Goal: Complete application form

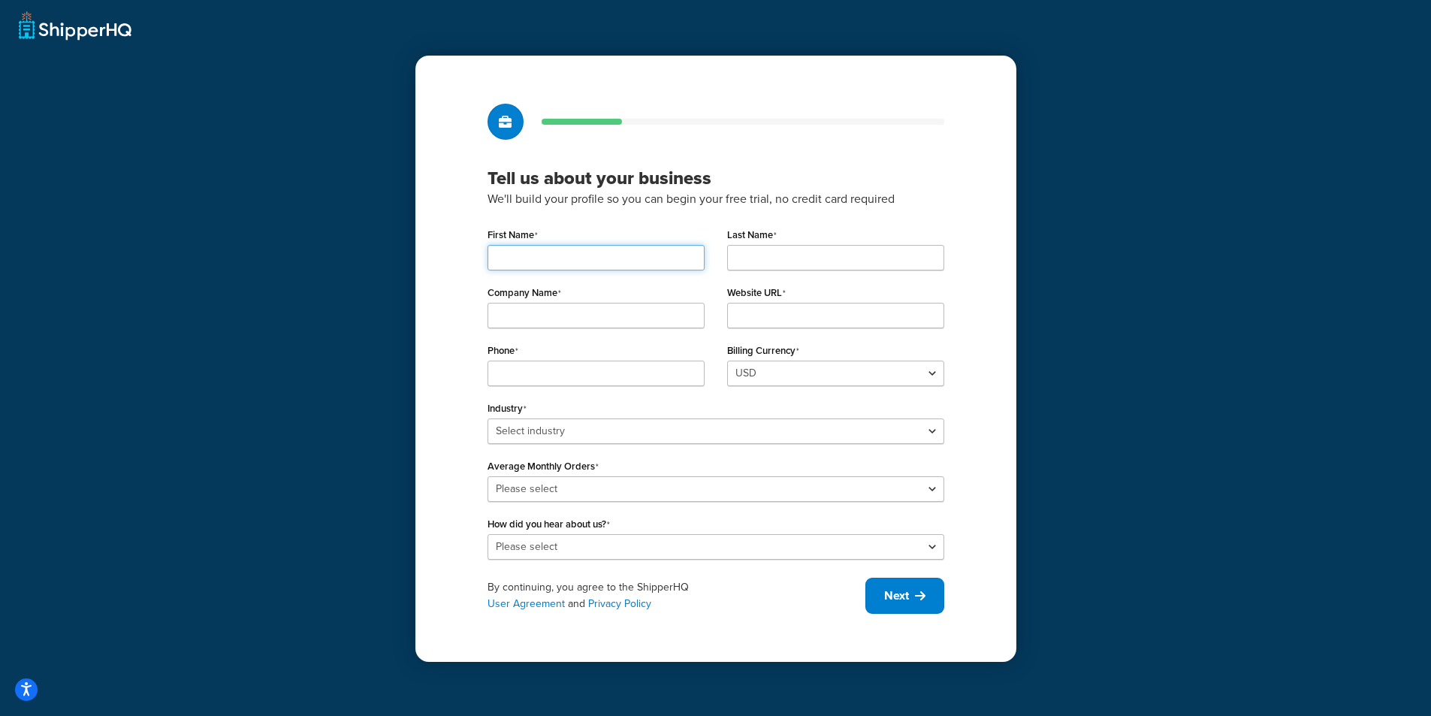
click at [602, 257] on input "First Name" at bounding box center [595, 258] width 217 height 26
type input "John"
type input "Krumrey"
type input "Beaver Industrial Supply"
type input "beavertools.com"
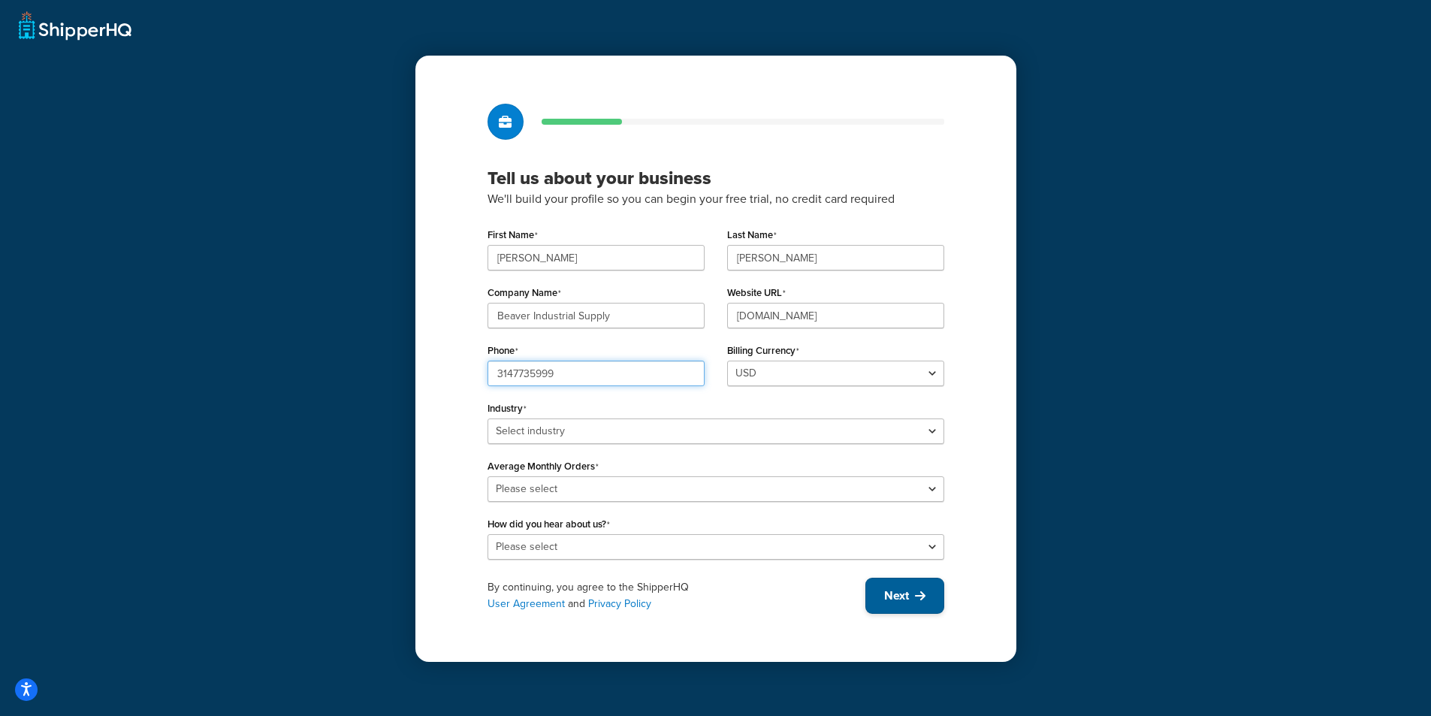
type input "3147735999"
click at [902, 593] on span "Next" at bounding box center [896, 595] width 25 height 17
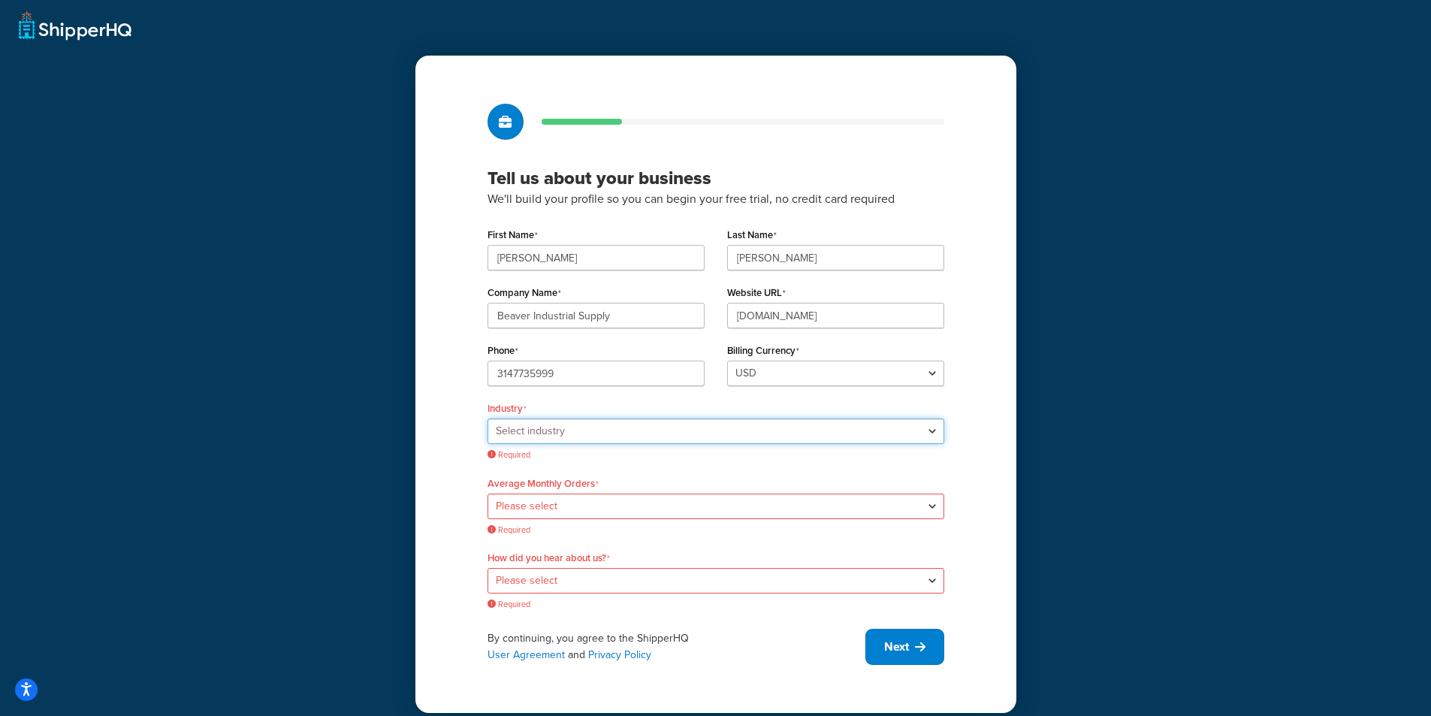
click at [689, 433] on select "Select industry Automotive Adult Agriculture Alcohol, Tobacco & CBD Arts & Craf…" at bounding box center [715, 431] width 457 height 26
select select "18"
click at [487, 418] on select "Select industry Automotive Adult Agriculture Alcohol, Tobacco & CBD Arts & Craf…" at bounding box center [715, 431] width 457 height 26
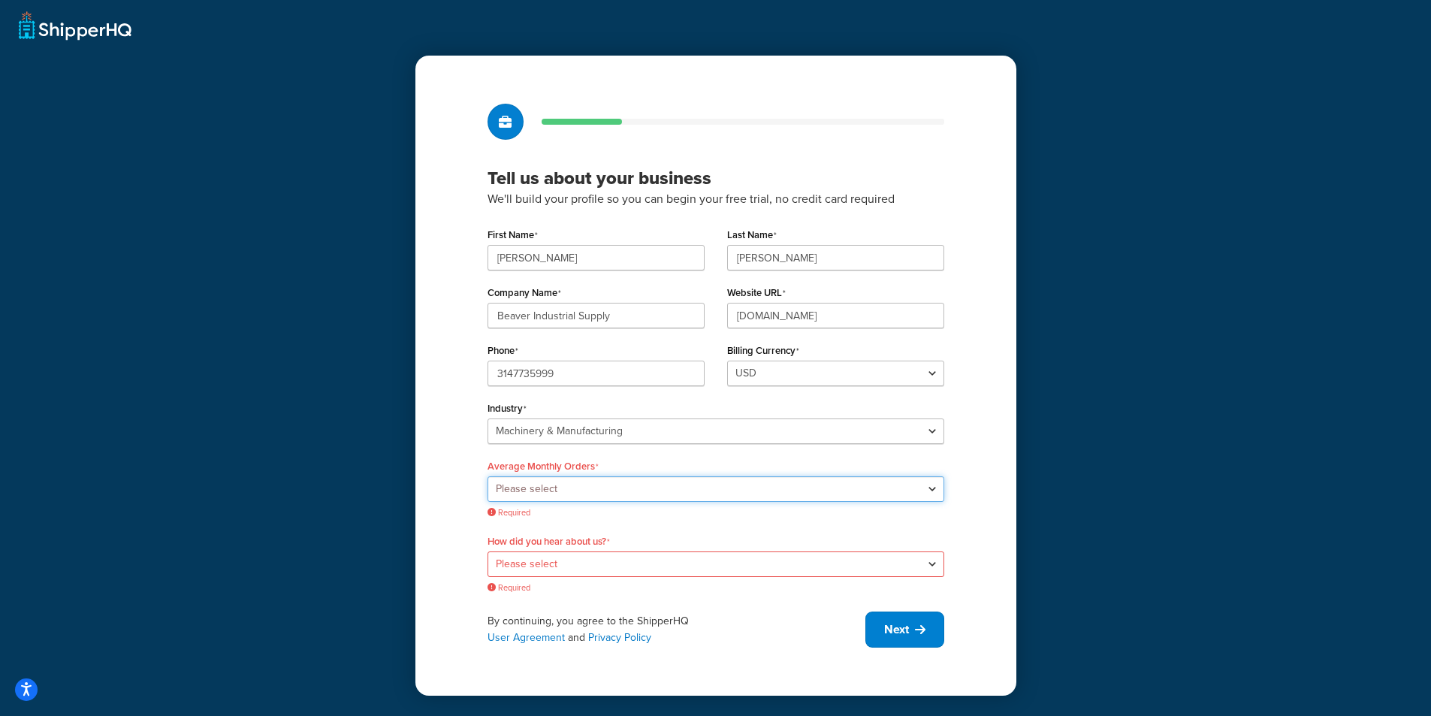
click at [689, 492] on select "Please select 0-500 501-1,000 1,001-10,000 10,001-20,000 Over 20,000" at bounding box center [715, 489] width 457 height 26
select select "2"
click at [487, 476] on select "Please select 0-500 501-1,000 1,001-10,000 10,001-20,000 Over 20,000" at bounding box center [715, 489] width 457 height 26
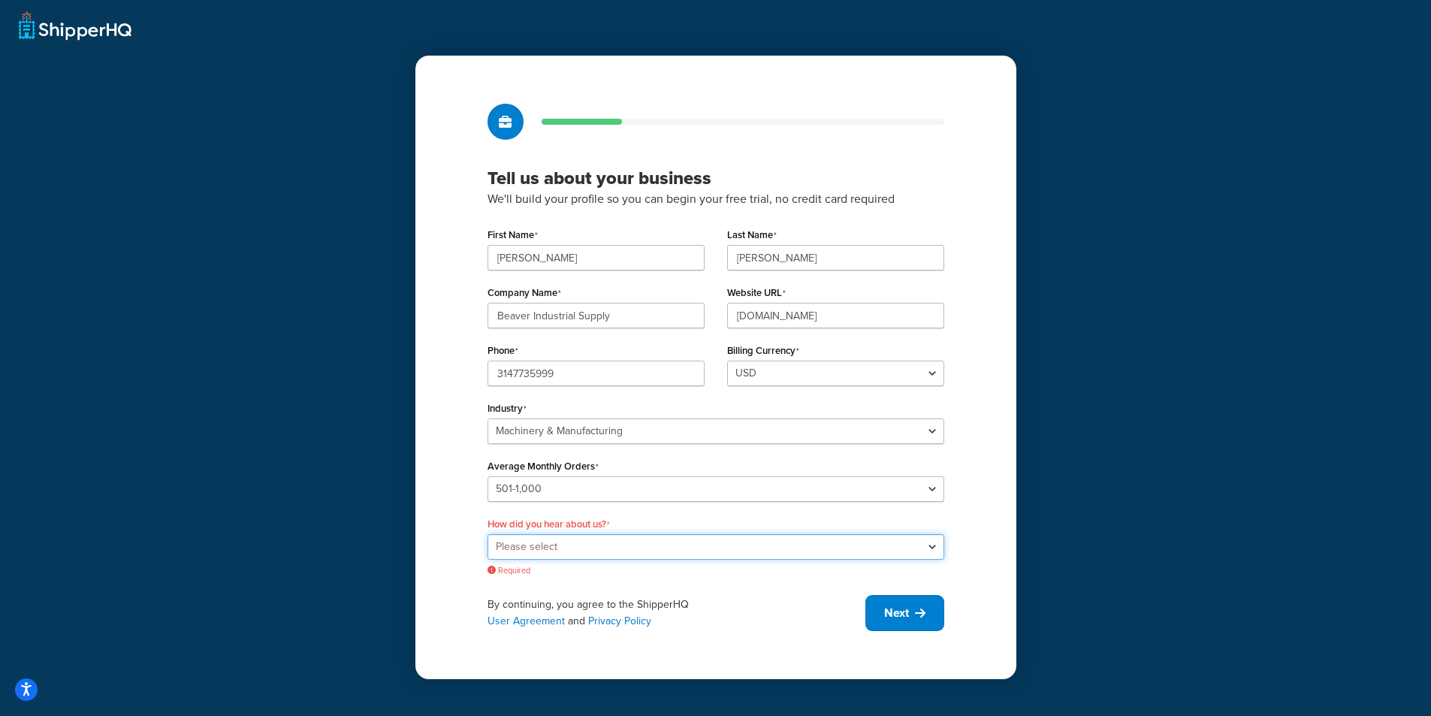
click at [653, 546] on select "Please select Online Search App Store or Marketplace Listing Referred by Agency…" at bounding box center [715, 547] width 457 height 26
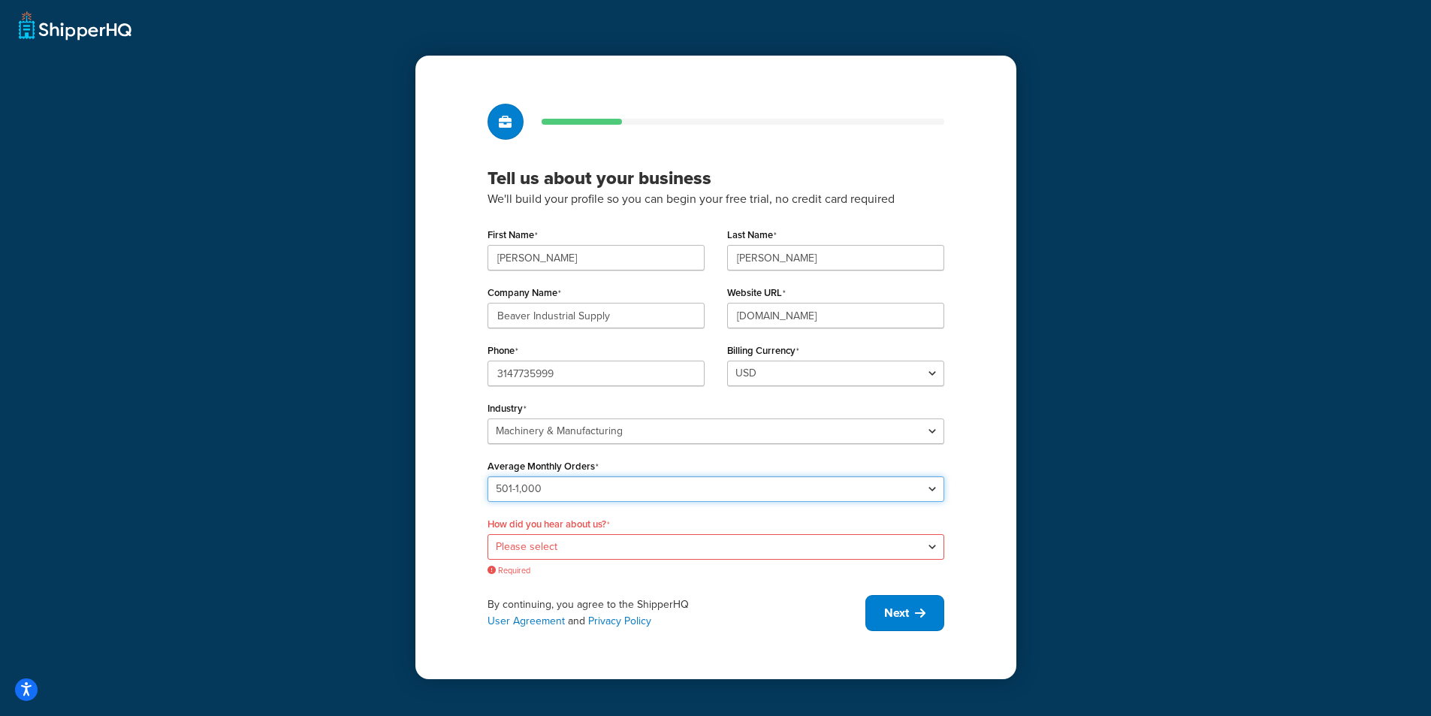
click at [786, 484] on select "Please select 0-500 501-1,000 1,001-10,000 10,001-20,000 Over 20,000" at bounding box center [715, 489] width 457 height 26
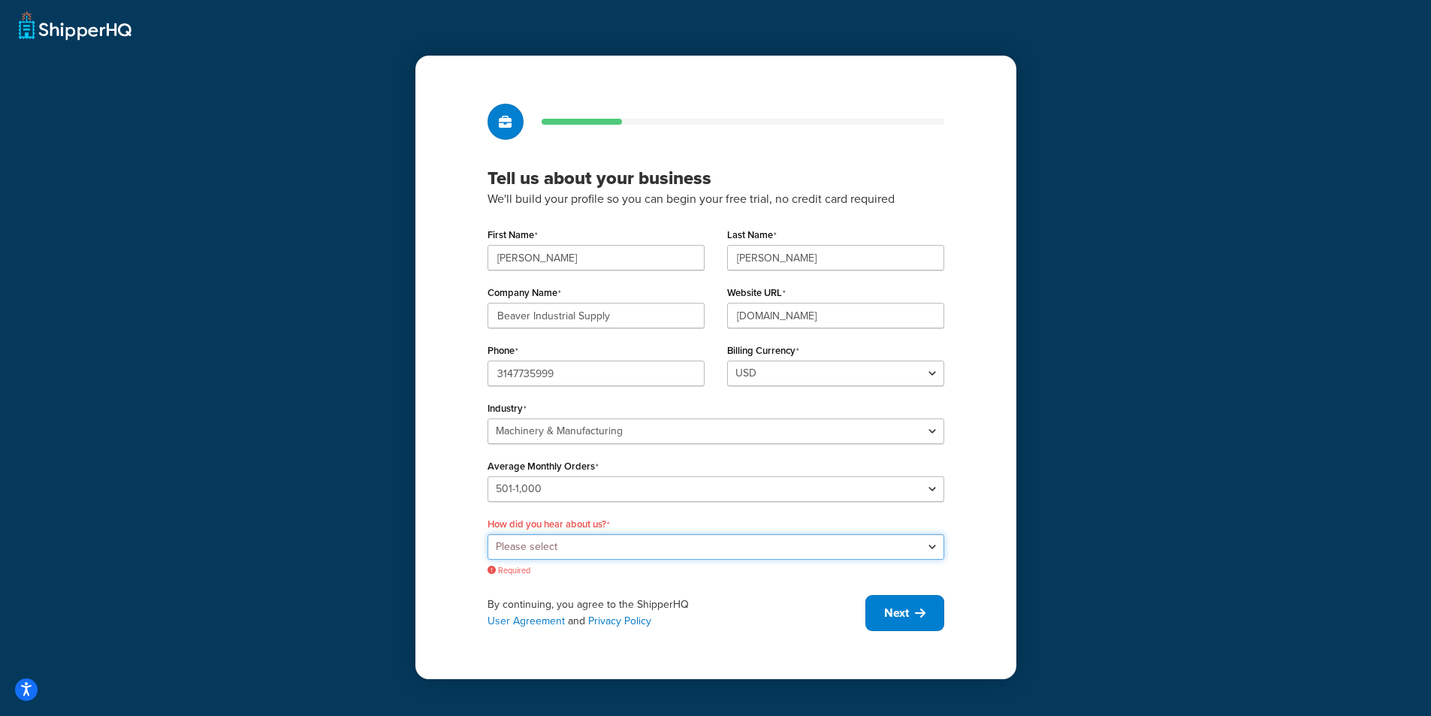
click at [671, 539] on select "Please select Online Search App Store or Marketplace Listing Referred by Agency…" at bounding box center [715, 547] width 457 height 26
select select "10"
click at [487, 534] on select "Please select Online Search App Store or Marketplace Listing Referred by Agency…" at bounding box center [715, 547] width 457 height 26
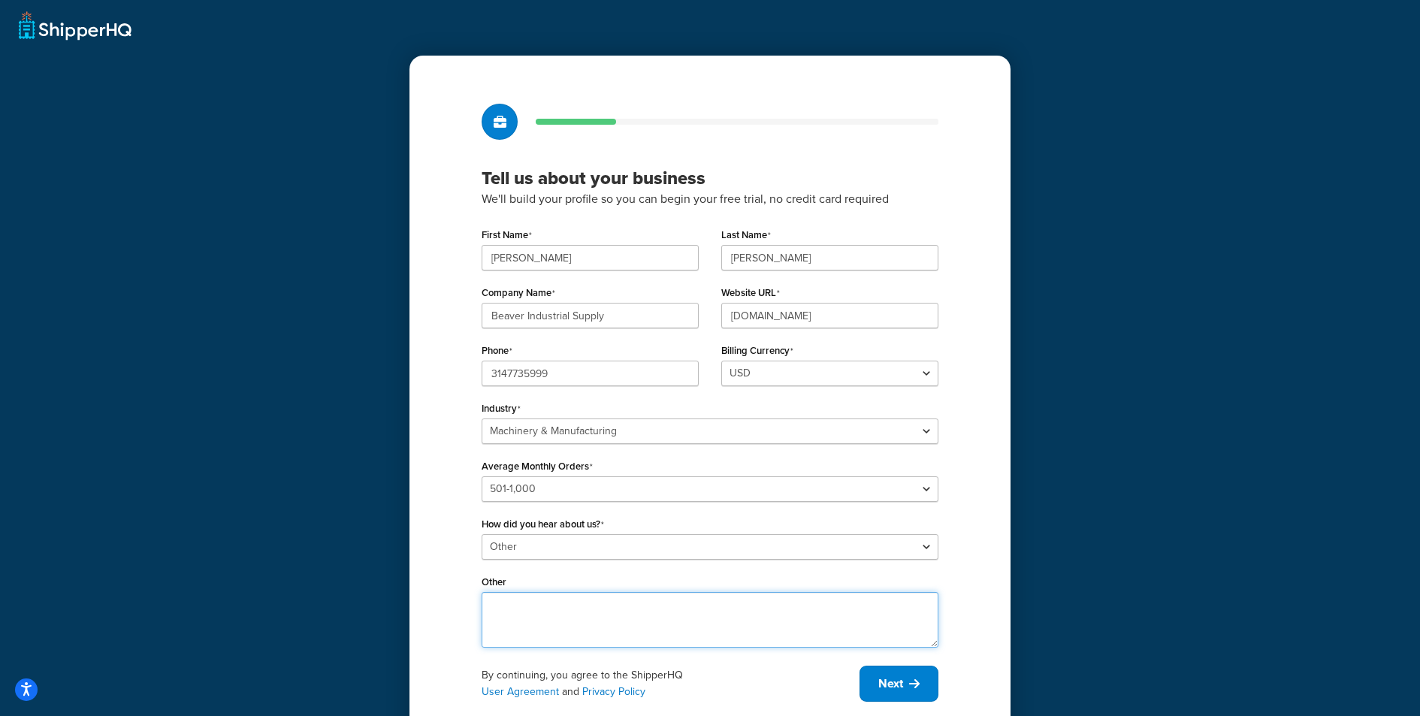
click at [575, 604] on textarea "Other" at bounding box center [709, 620] width 457 height 56
type textarea "f"
type textarea "developers"
click at [888, 688] on span "Next" at bounding box center [890, 683] width 25 height 17
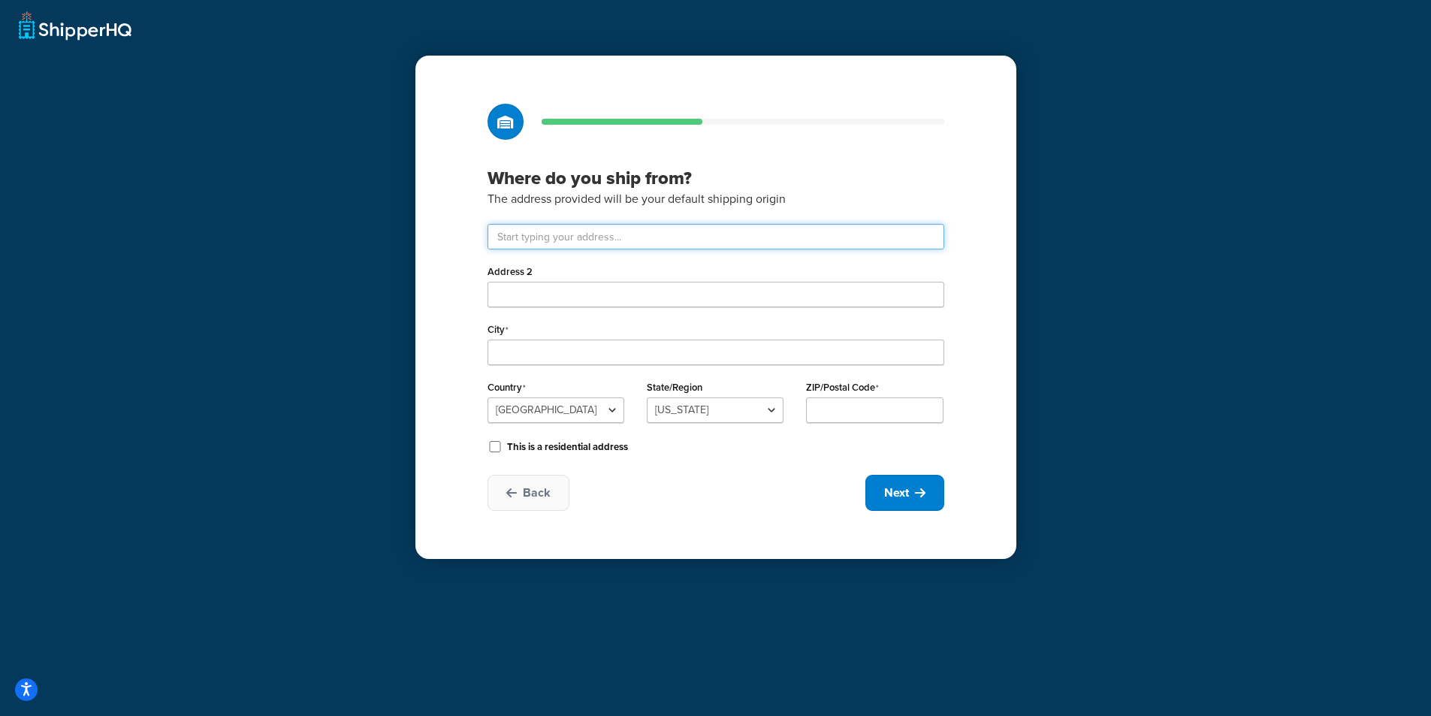
click at [579, 230] on input "text" at bounding box center [715, 237] width 457 height 26
type input "B"
type input "2111 January Ave"
type input "St. Louis"
select select "25"
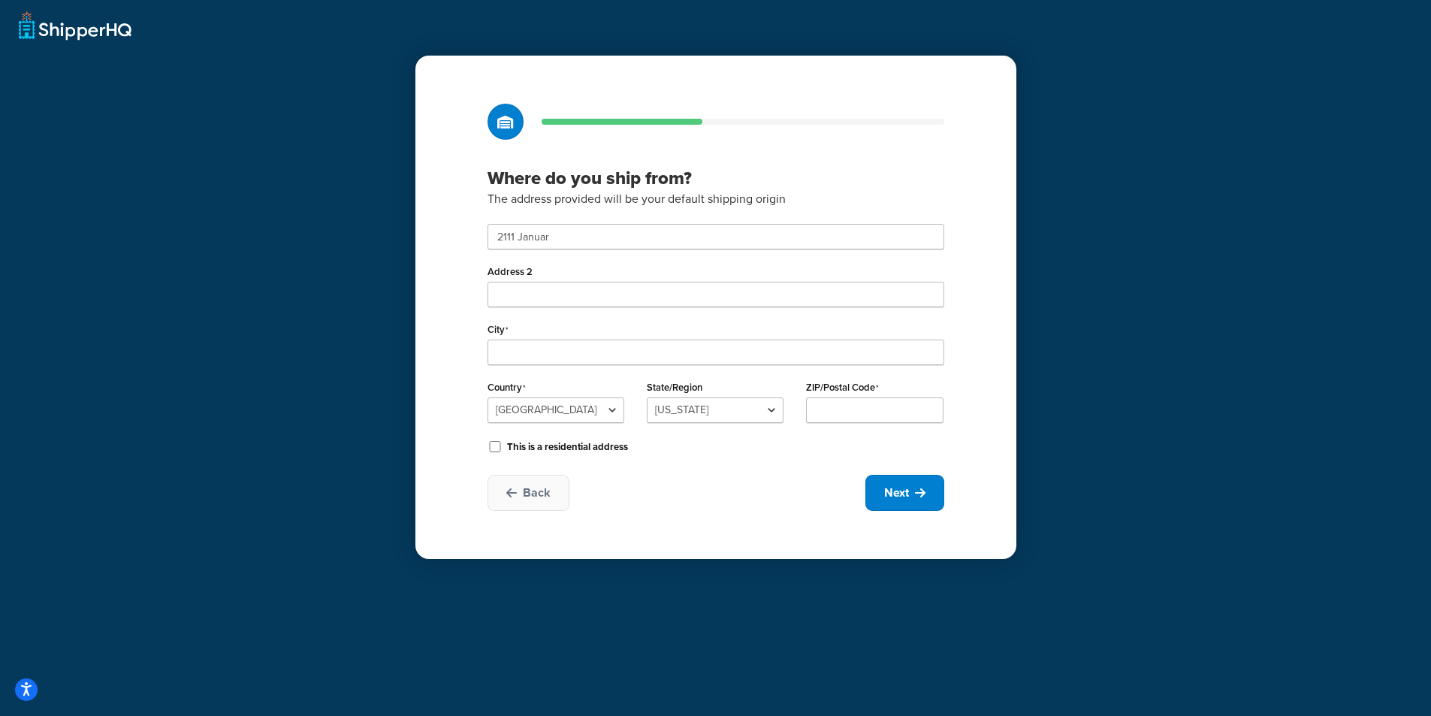
type input "63110"
click at [894, 495] on span "Next" at bounding box center [896, 492] width 25 height 17
select select "1"
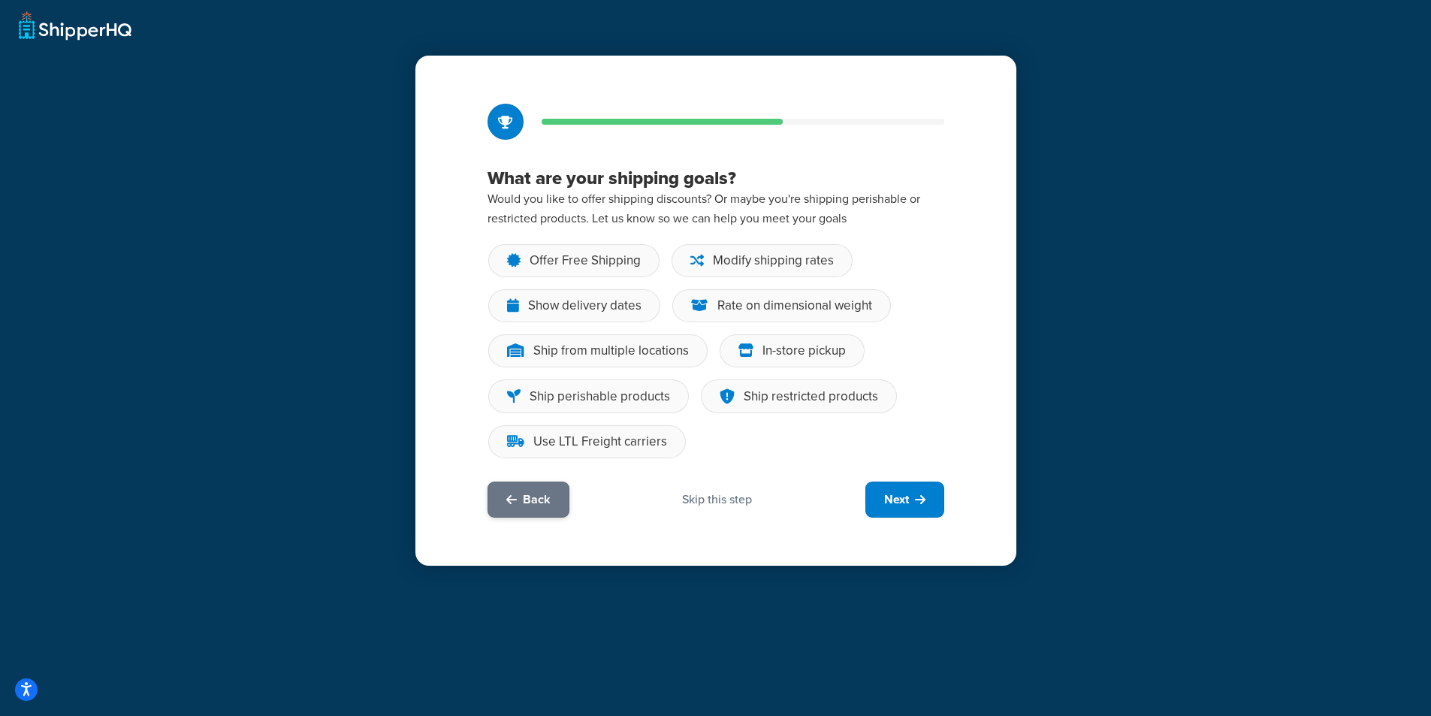
click at [540, 493] on span "Back" at bounding box center [537, 499] width 28 height 17
select select "25"
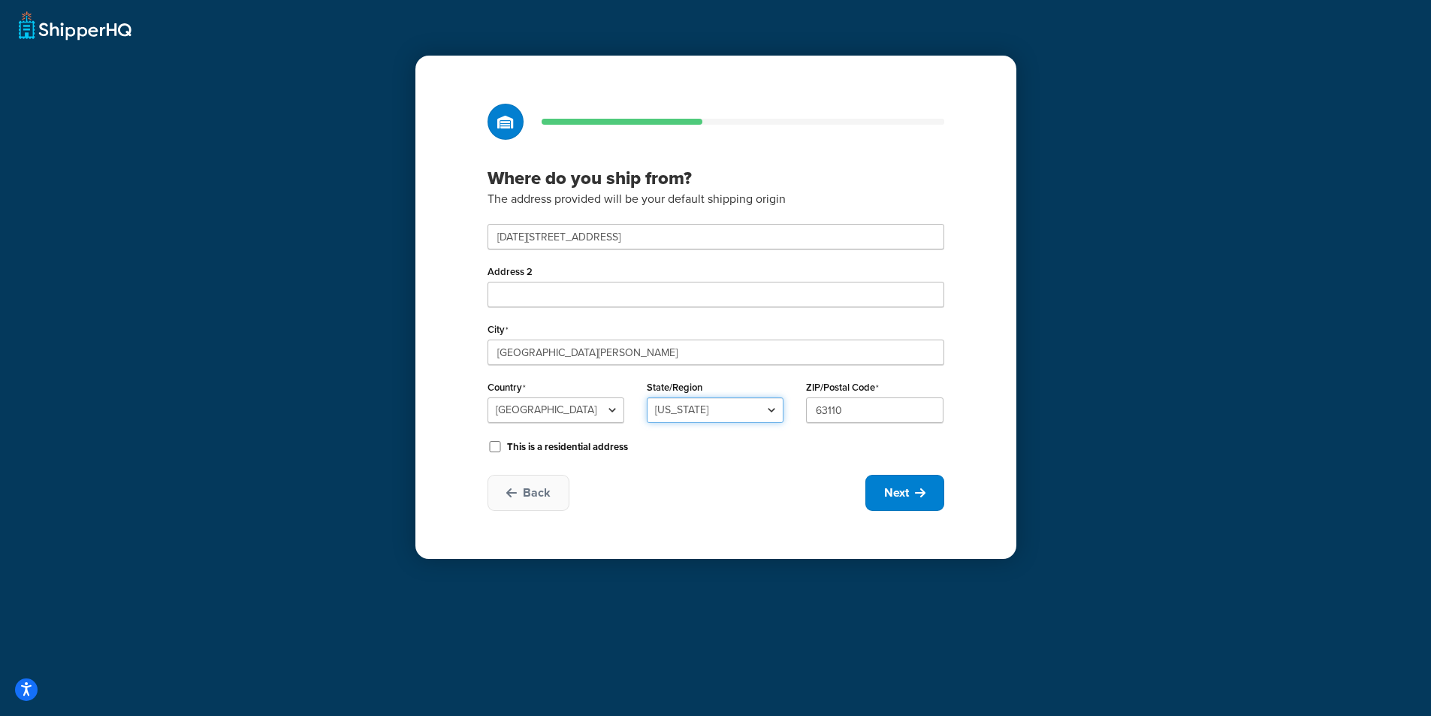
click at [734, 421] on select "Alabama Alaska American Samoa Arizona Arkansas Armed Forces Americas Armed Forc…" at bounding box center [715, 410] width 137 height 26
click at [901, 492] on span "Next" at bounding box center [896, 492] width 25 height 17
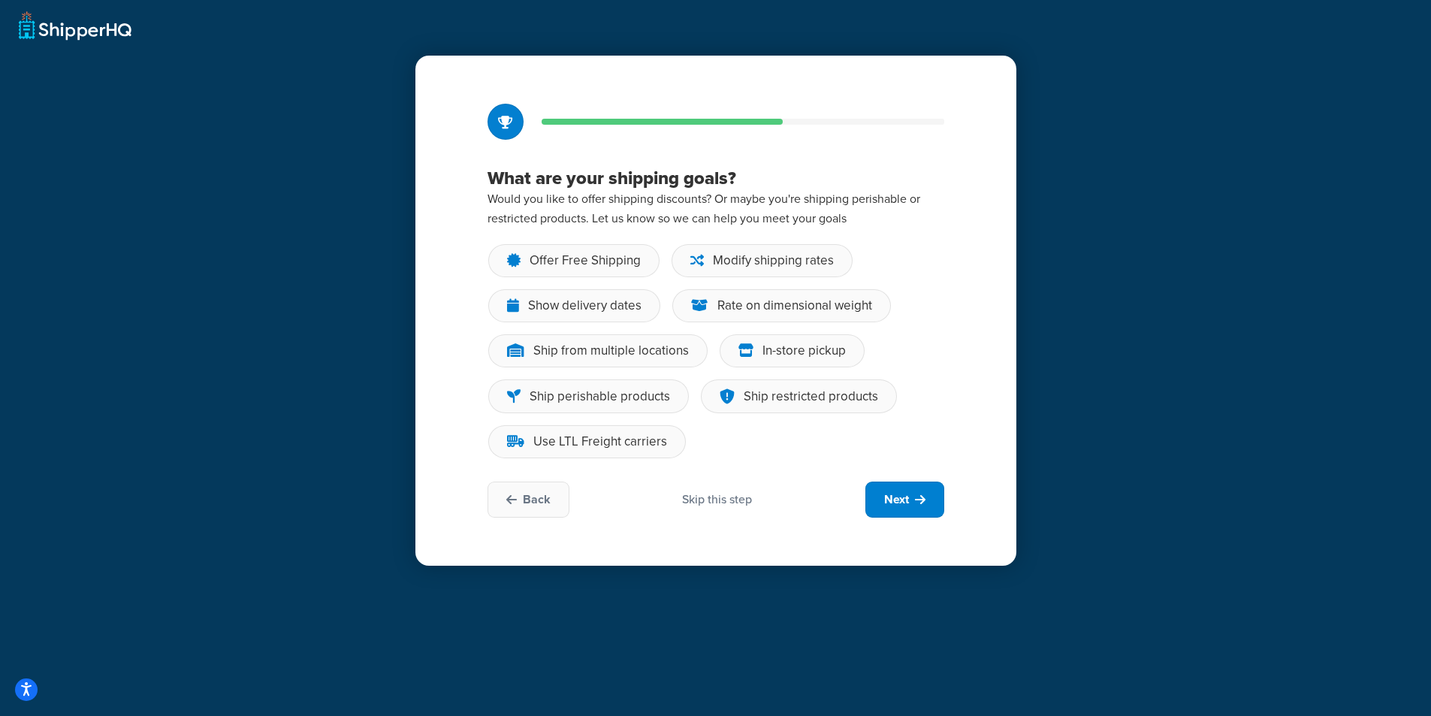
click at [712, 502] on div "Skip this step" at bounding box center [717, 499] width 70 height 17
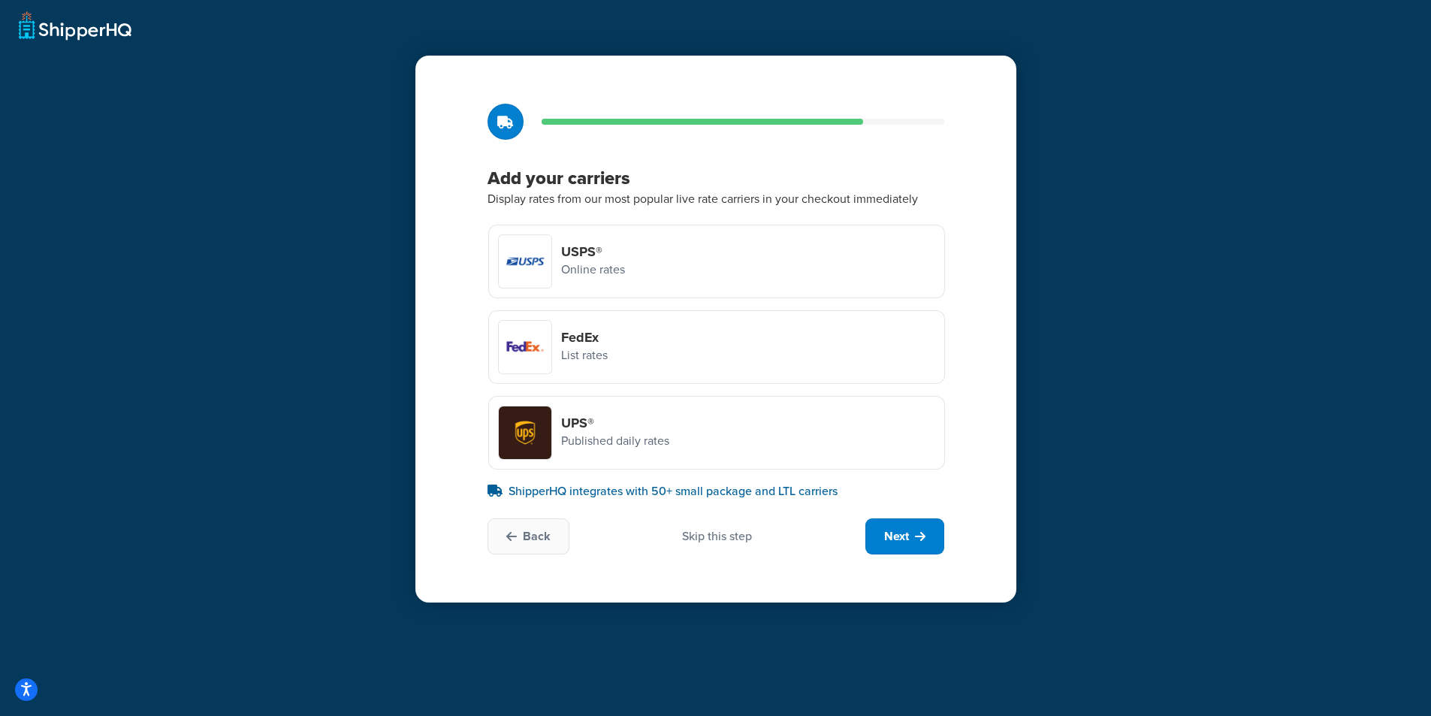
click at [699, 434] on div "UPS® Published daily rates" at bounding box center [716, 433] width 457 height 74
click at [0, 0] on input "UPS® Published daily rates" at bounding box center [0, 0] width 0 height 0
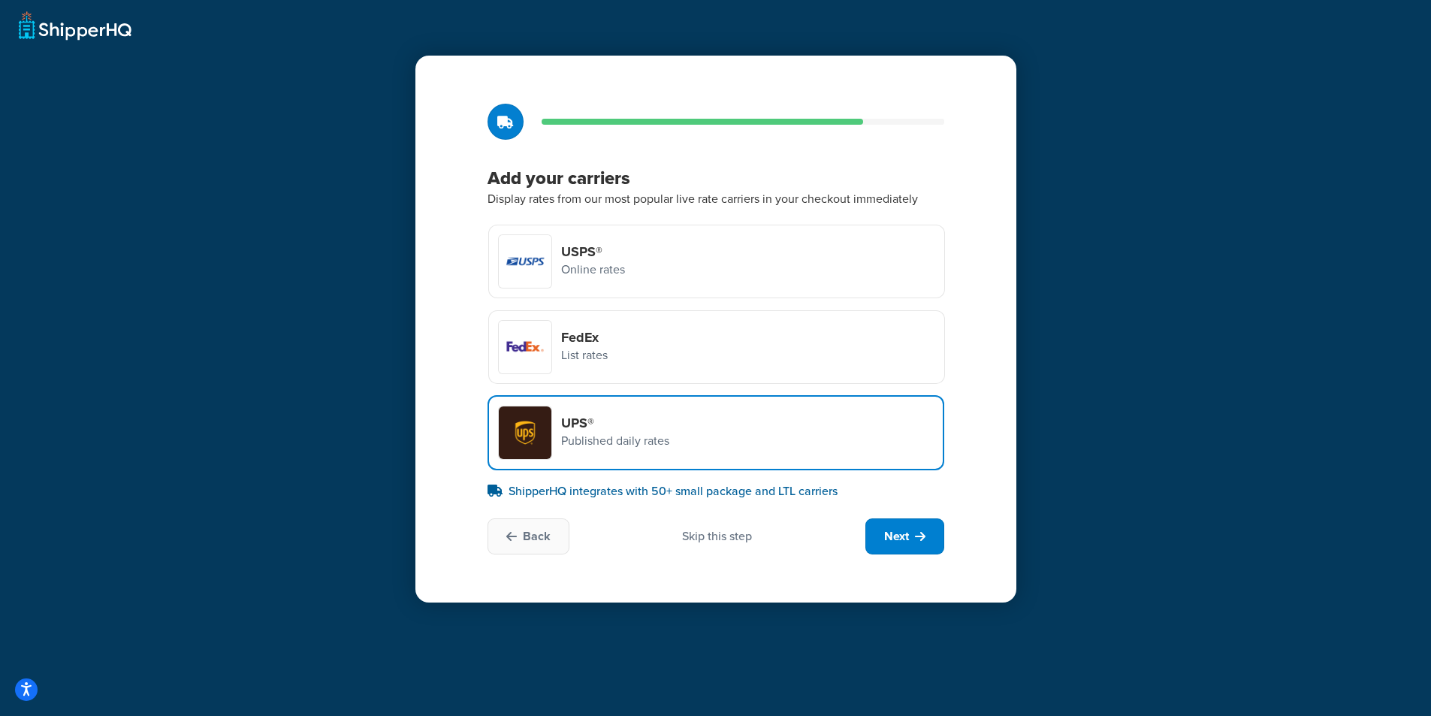
click at [741, 541] on div "Skip this step" at bounding box center [717, 536] width 70 height 17
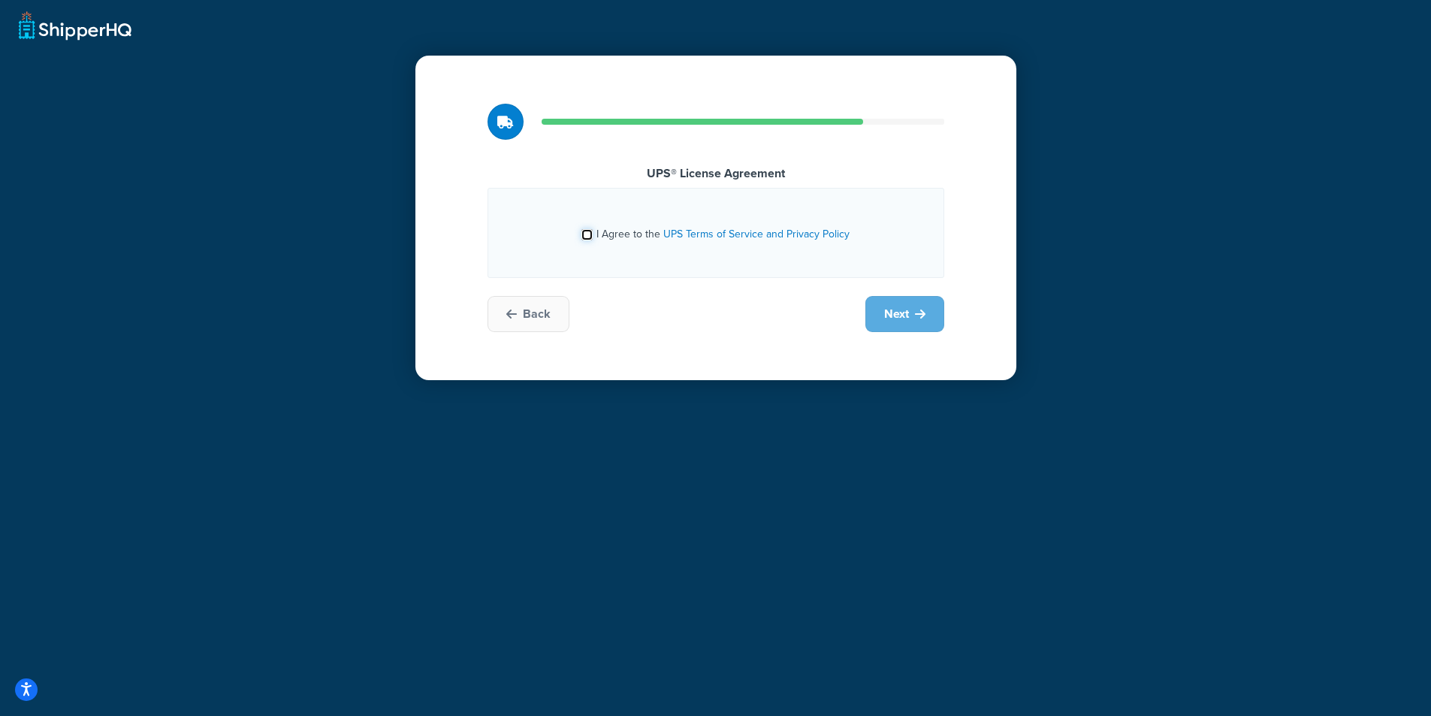
click at [587, 236] on input "I Agree to the UPS Terms of Service and Privacy Policy" at bounding box center [586, 234] width 11 height 11
checkbox input "true"
click at [893, 313] on span "Next" at bounding box center [896, 314] width 25 height 17
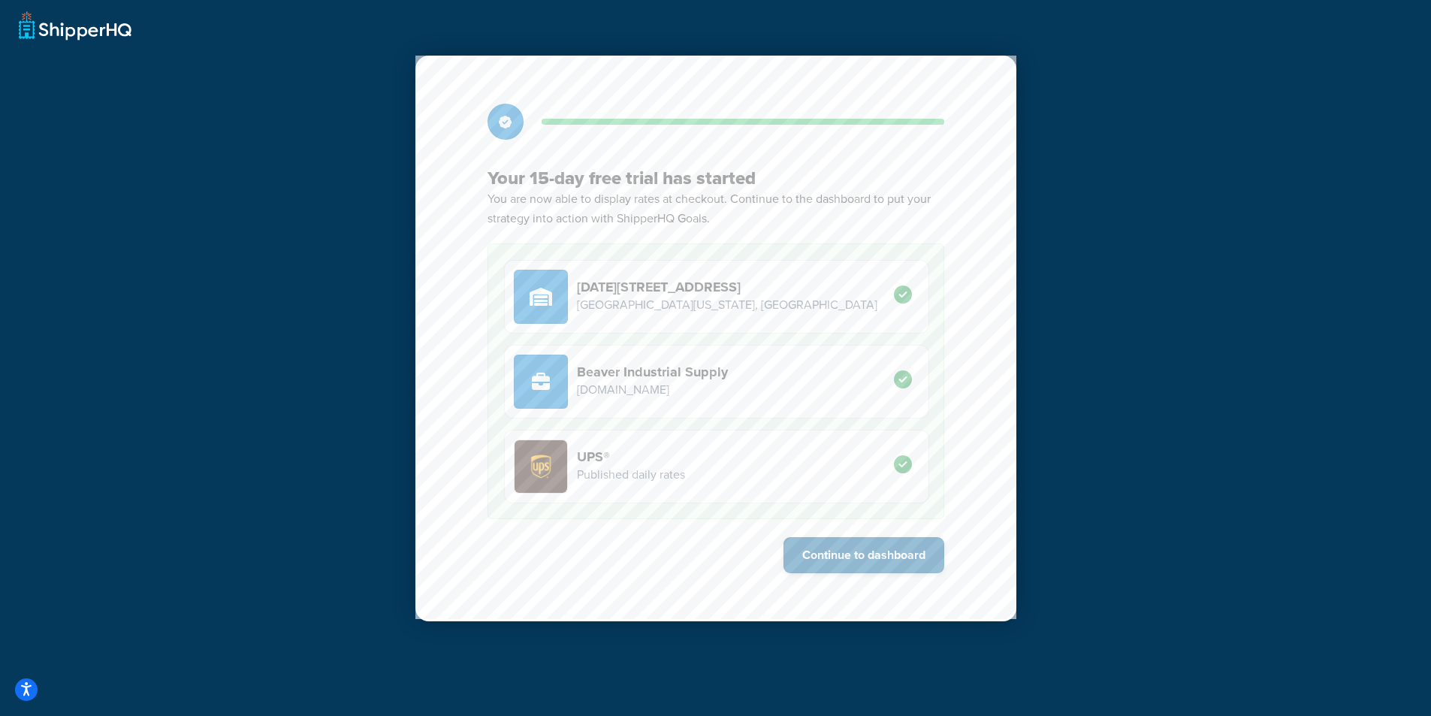
click at [859, 551] on button "Continue to dashboard" at bounding box center [863, 555] width 161 height 36
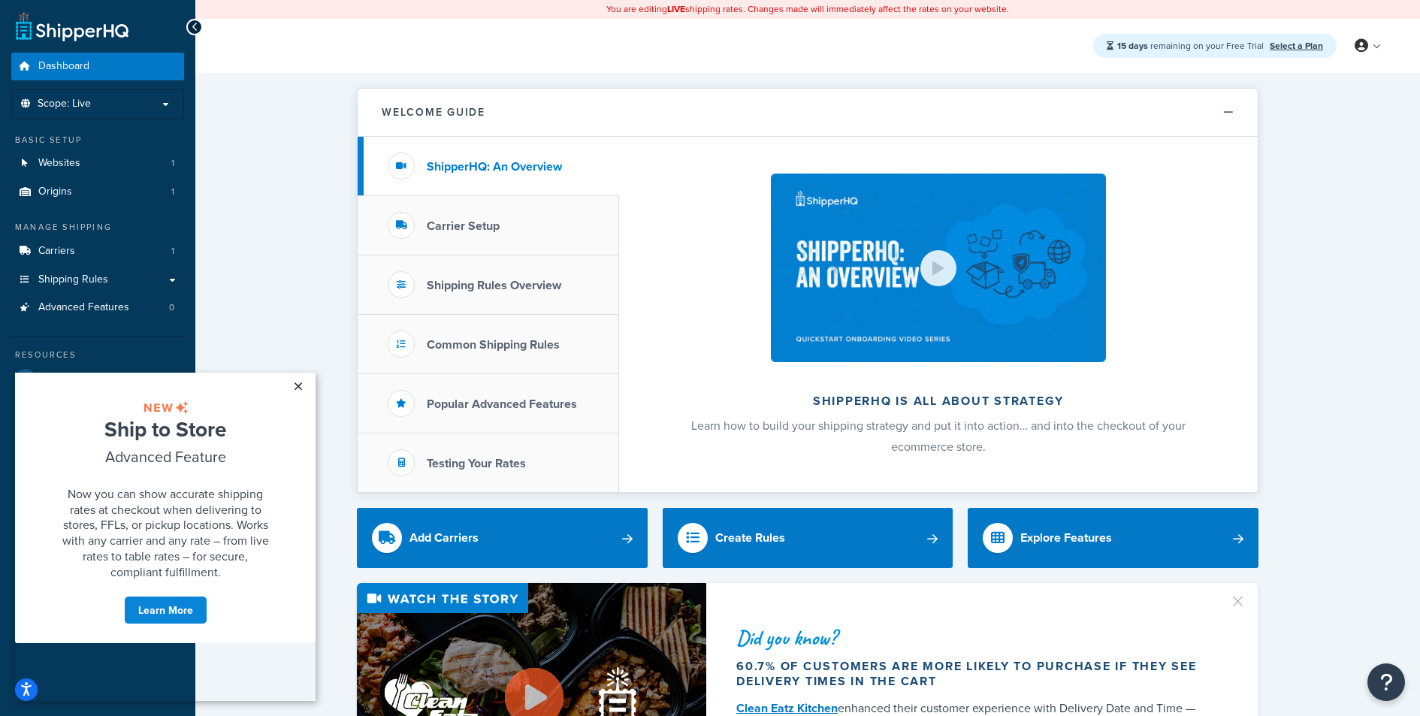
click at [298, 385] on link "×" at bounding box center [298, 386] width 26 height 27
